Goal: Task Accomplishment & Management: Manage account settings

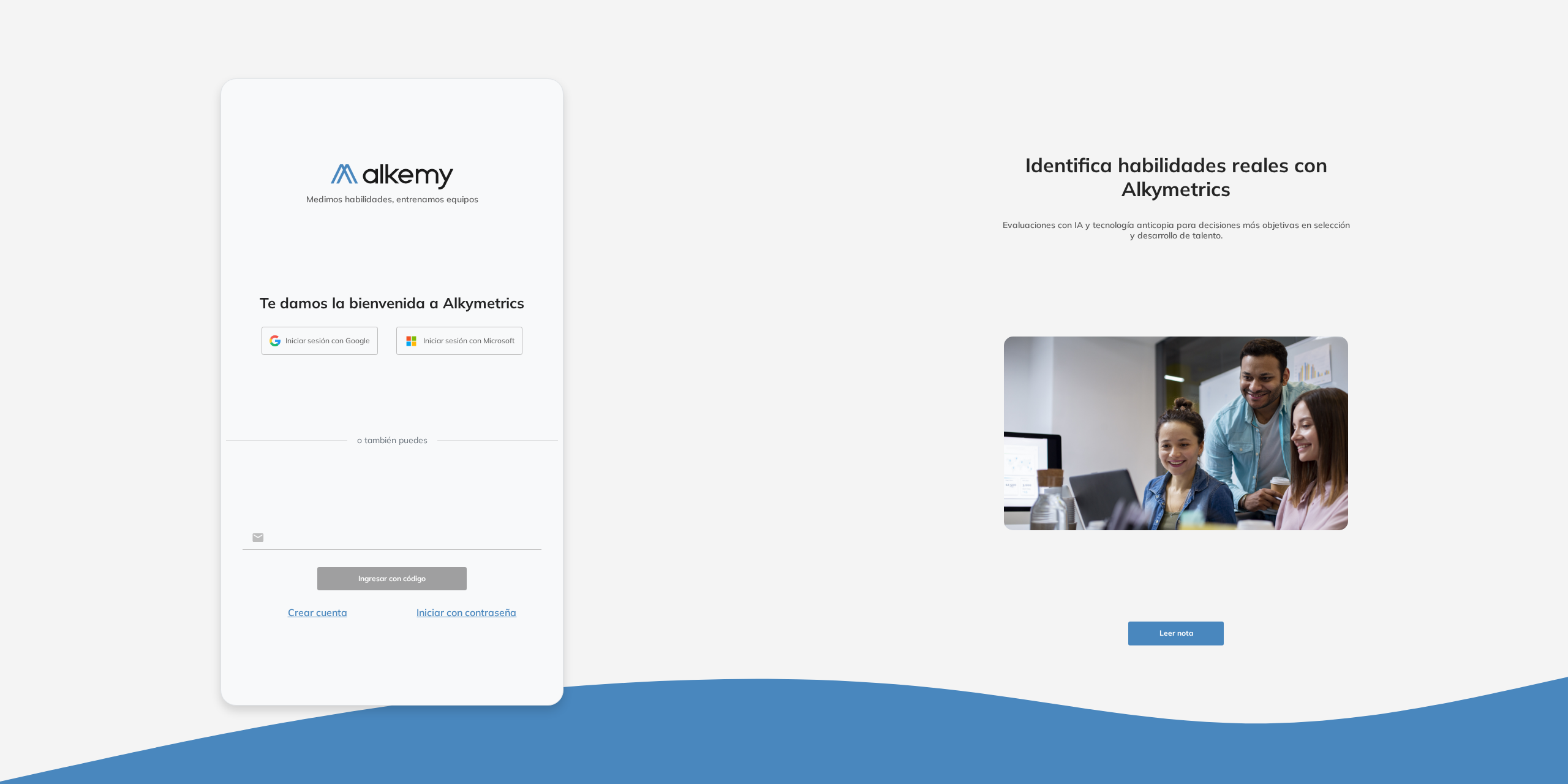
click at [310, 540] on input "text" at bounding box center [403, 537] width 278 height 23
type input "**********"
click at [433, 607] on button "Iniciar con contraseña" at bounding box center [466, 613] width 149 height 15
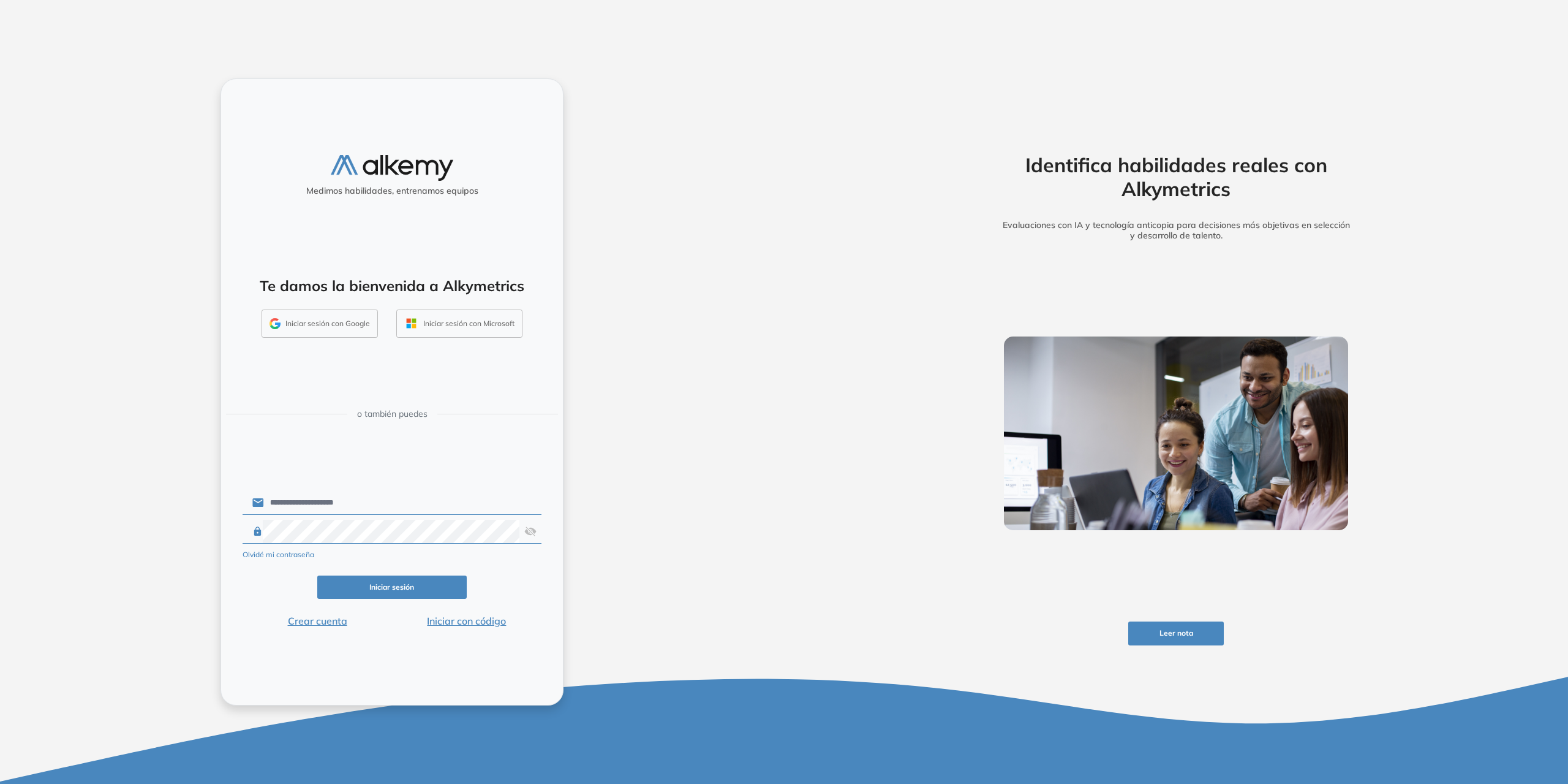
click at [407, 588] on button "Iniciar sesión" at bounding box center [392, 588] width 149 height 24
